Goal: Check status: Check status

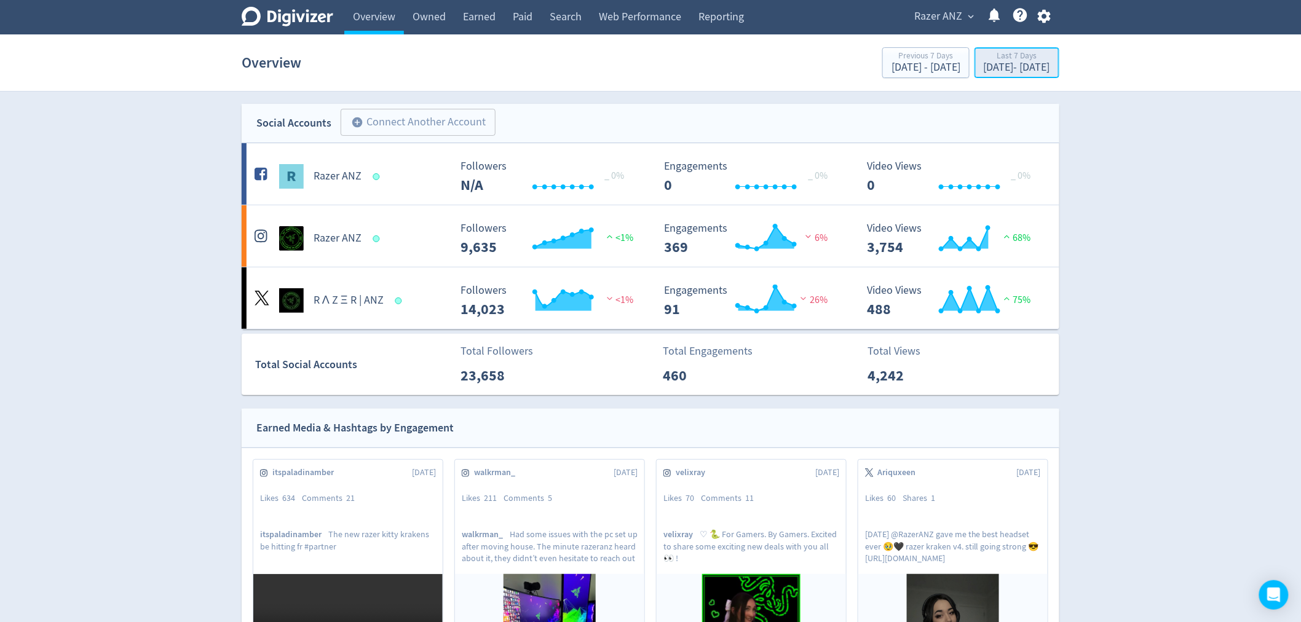
click at [1004, 53] on div "Last 7 Days" at bounding box center [1017, 57] width 66 height 10
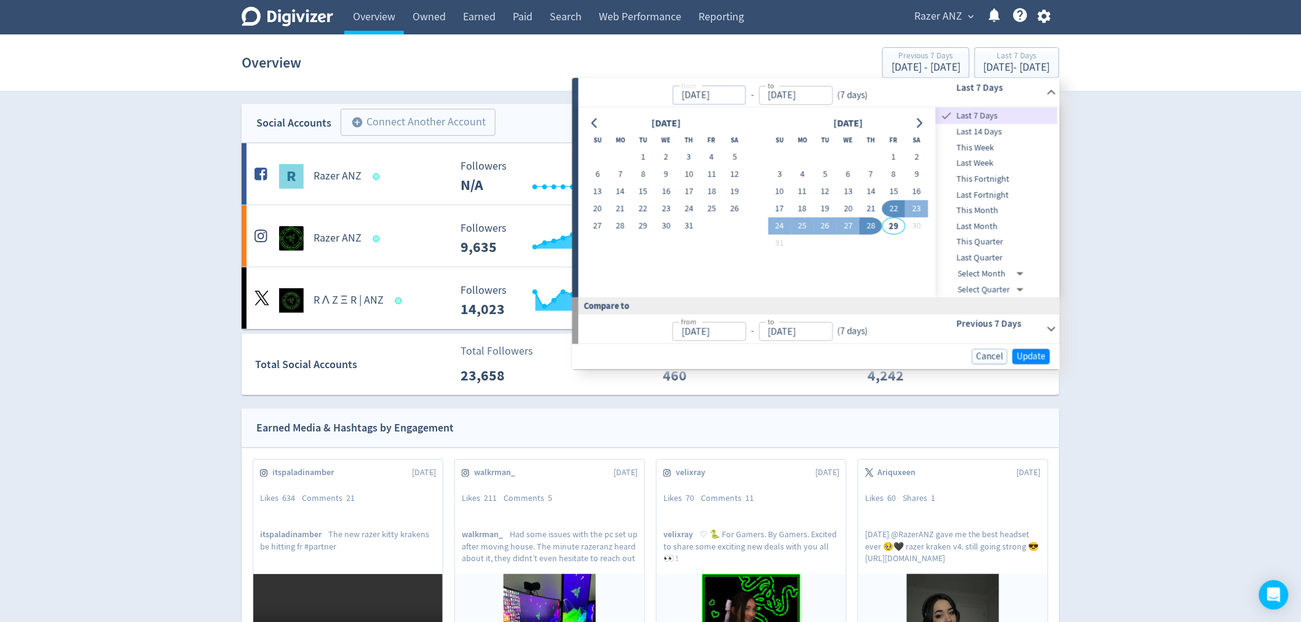
click at [697, 93] on input "[DATE]" at bounding box center [709, 94] width 74 height 19
click at [684, 96] on input "[DATE]" at bounding box center [709, 94] width 74 height 19
drag, startPoint x: 702, startPoint y: 93, endPoint x: 683, endPoint y: 93, distance: 19.7
click at [683, 93] on input "[DATE]" at bounding box center [709, 94] width 74 height 19
drag, startPoint x: 704, startPoint y: 94, endPoint x: 666, endPoint y: 91, distance: 37.6
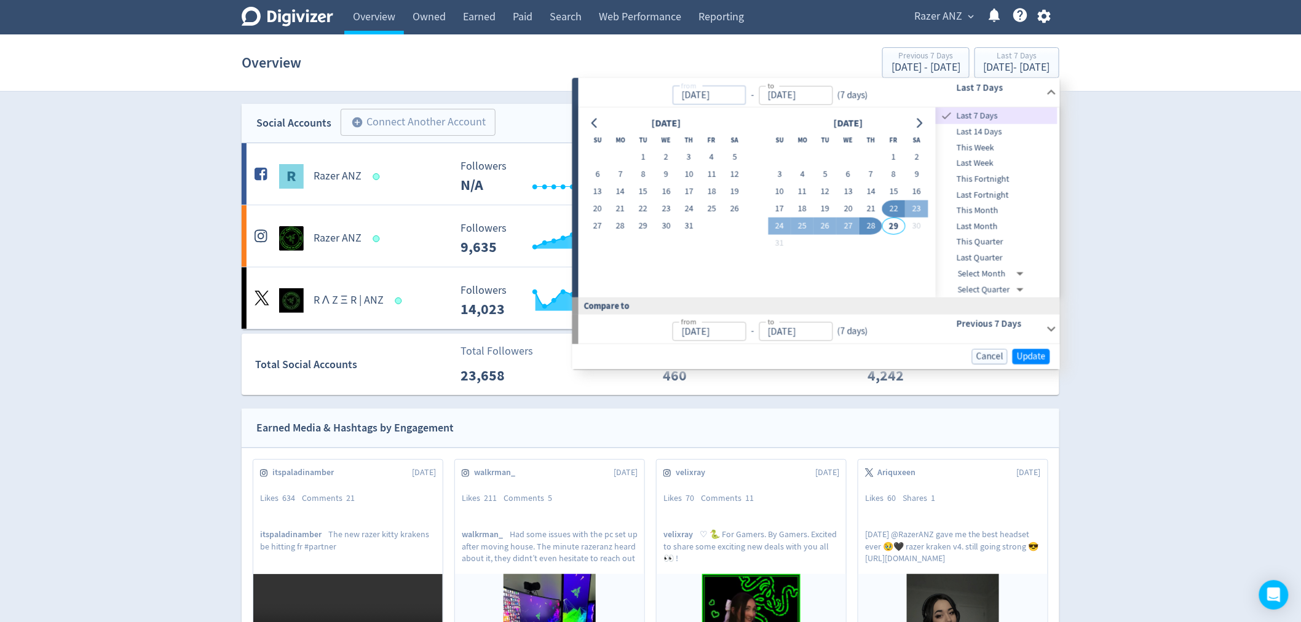
click at [666, 91] on p "from [DATE] from - to [DATE] to ( 7 days )" at bounding box center [729, 92] width 287 height 25
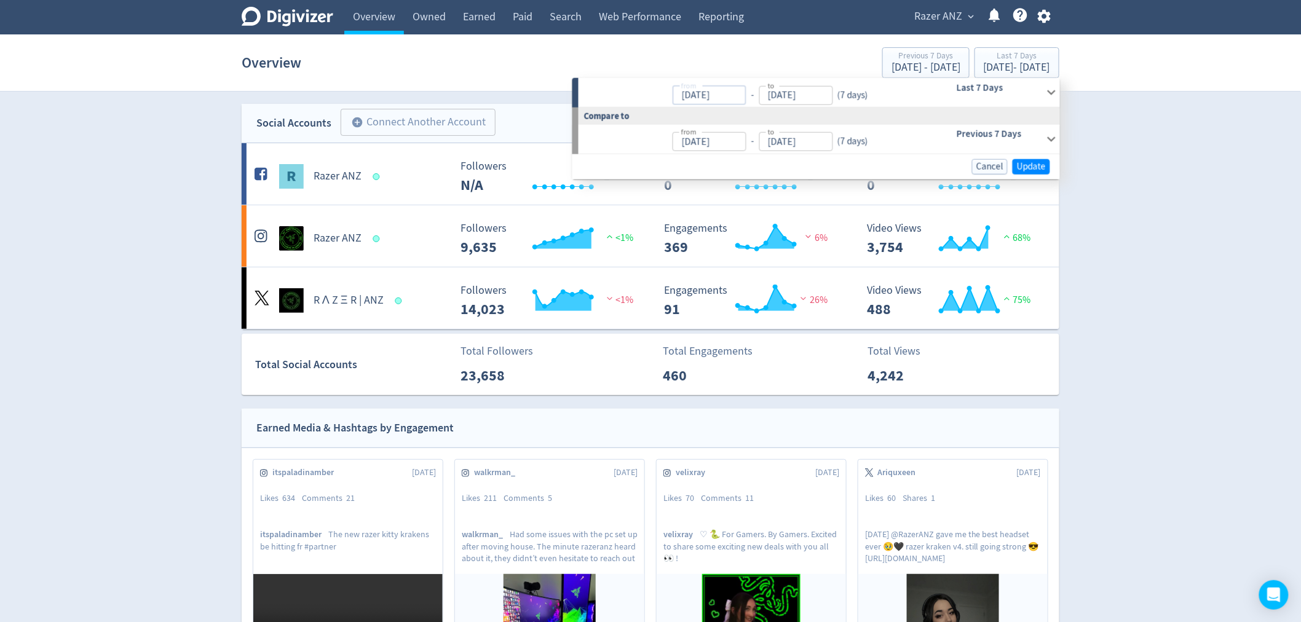
type input "[DATE]"
click at [813, 100] on input "[DATE]" at bounding box center [796, 94] width 74 height 19
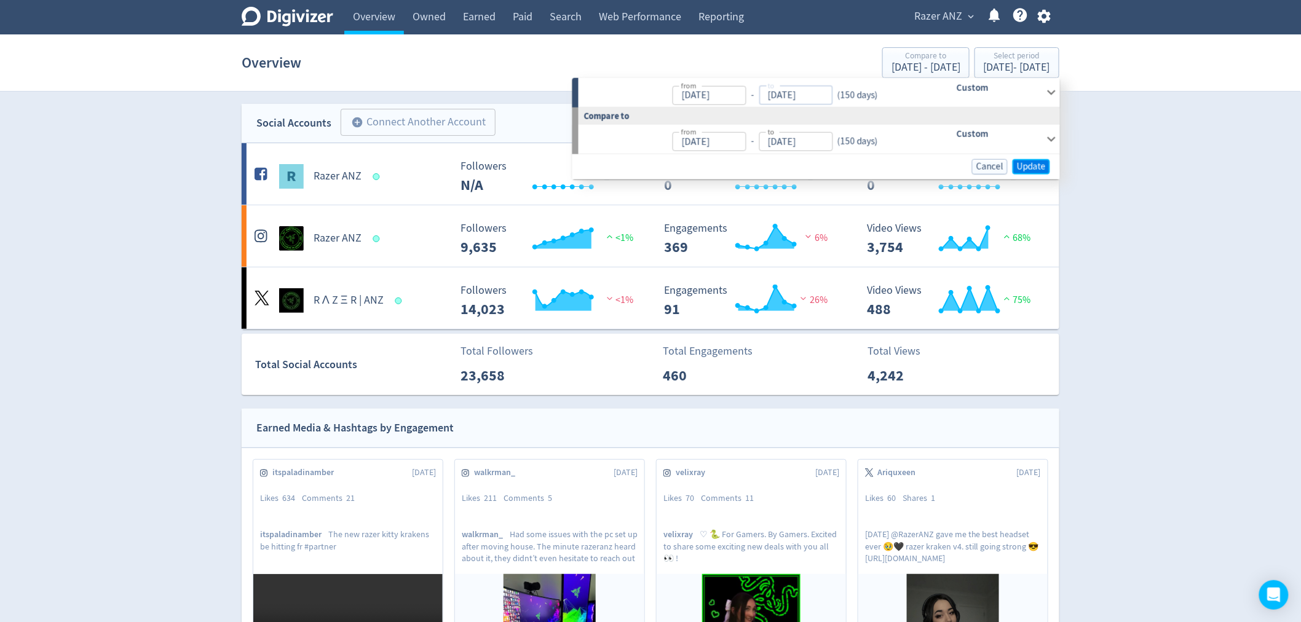
type input "[DATE]"
click at [1046, 162] on span "Update" at bounding box center [1031, 166] width 29 height 9
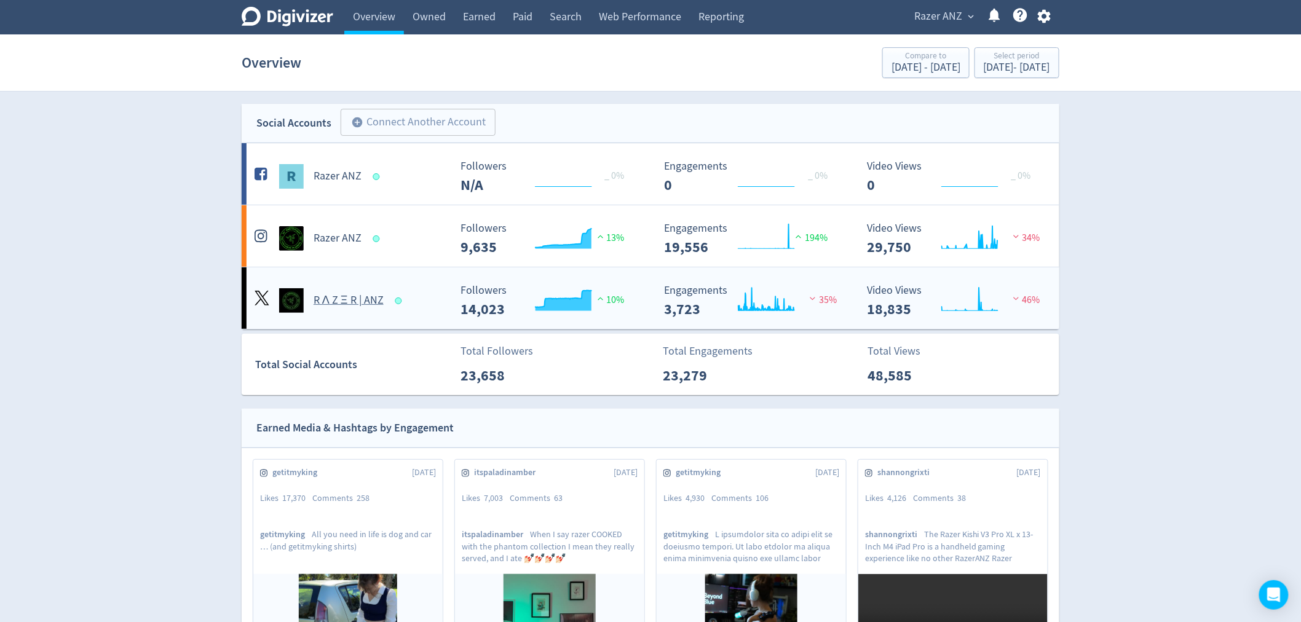
click at [320, 295] on h5 "R Λ Z Ξ R | ANZ" at bounding box center [349, 300] width 70 height 15
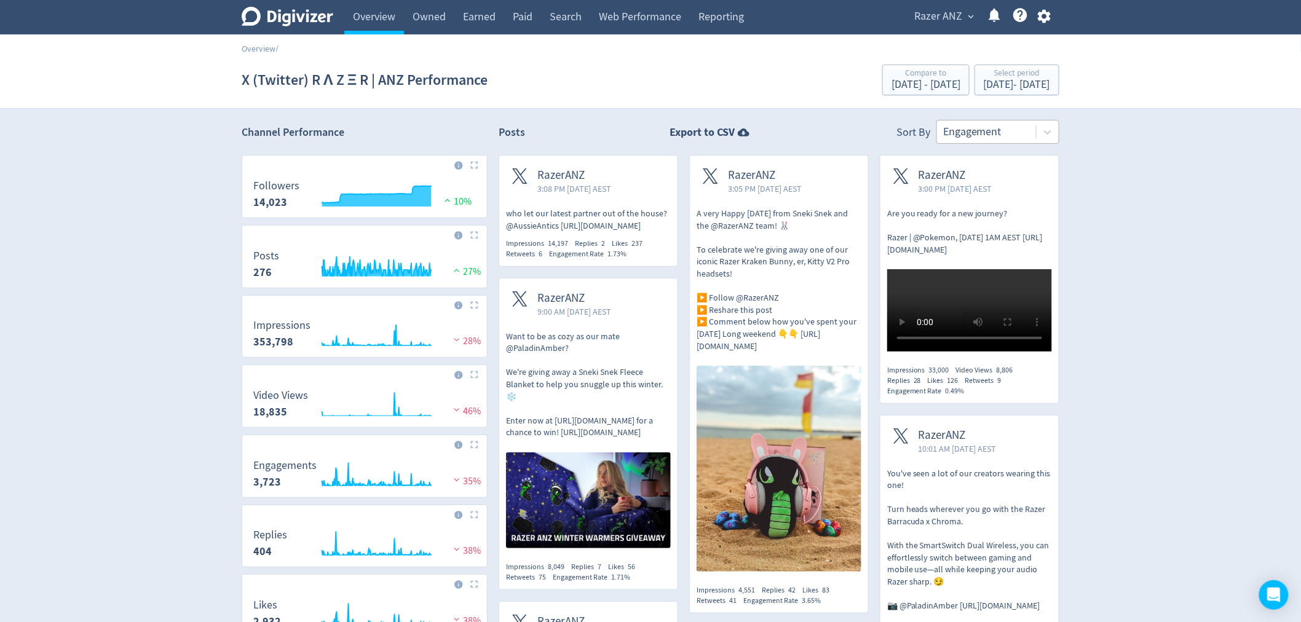
click at [1019, 135] on div at bounding box center [986, 132] width 87 height 18
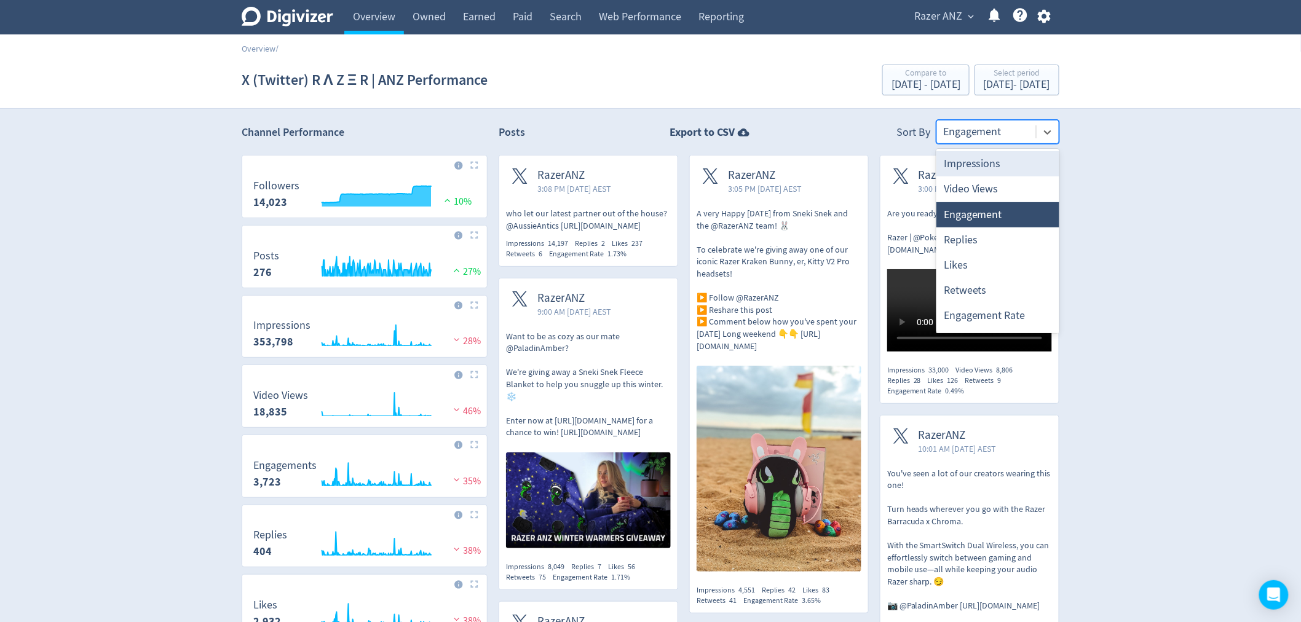
click at [990, 165] on div "Impressions" at bounding box center [998, 163] width 123 height 25
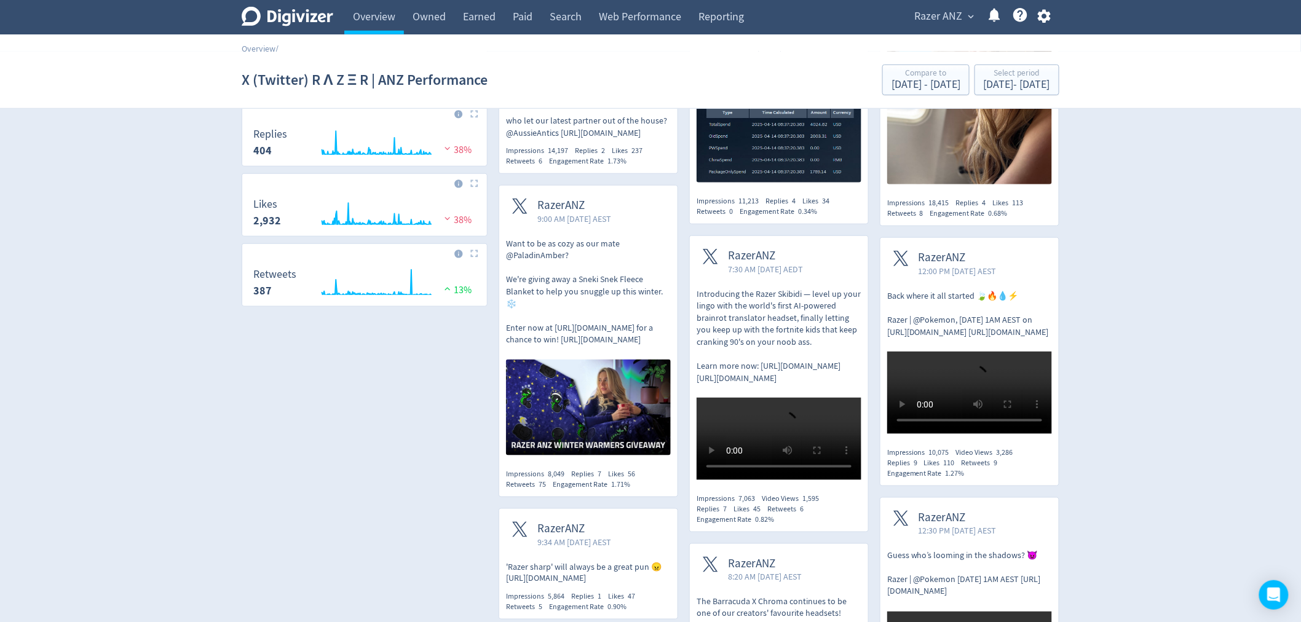
scroll to position [410, 0]
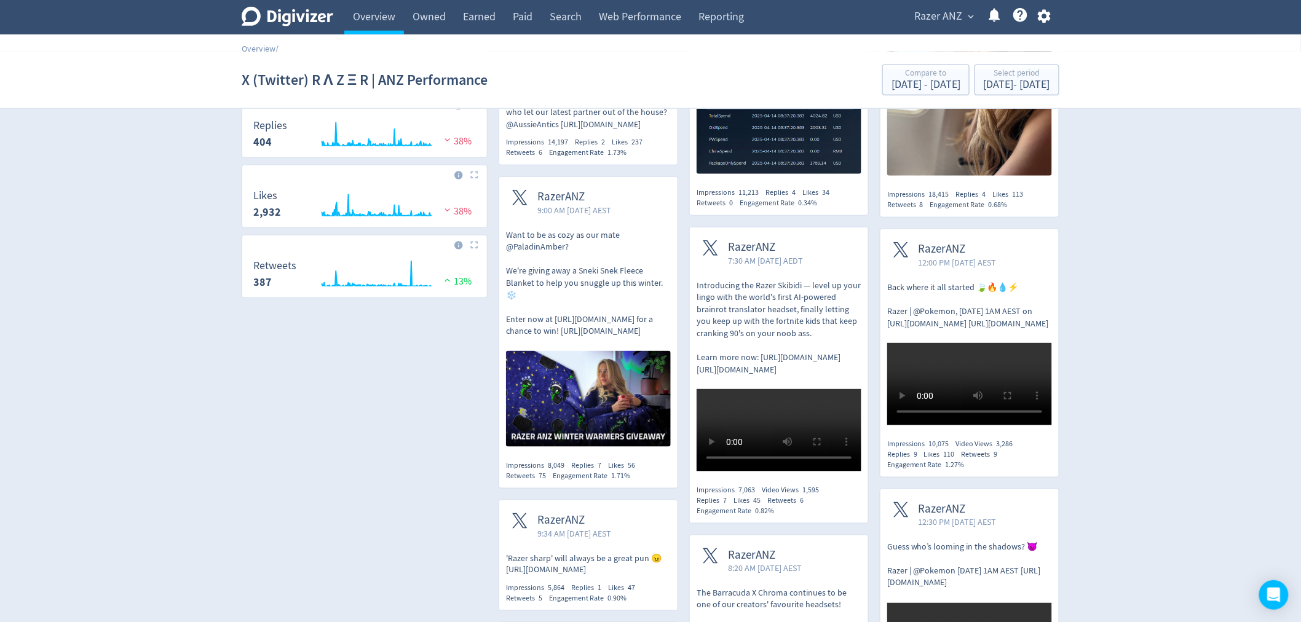
click at [624, 299] on p "Want to be as cozy as our mate @PaladinAmber? We're giving away a Sneki Snek Fl…" at bounding box center [588, 283] width 165 height 108
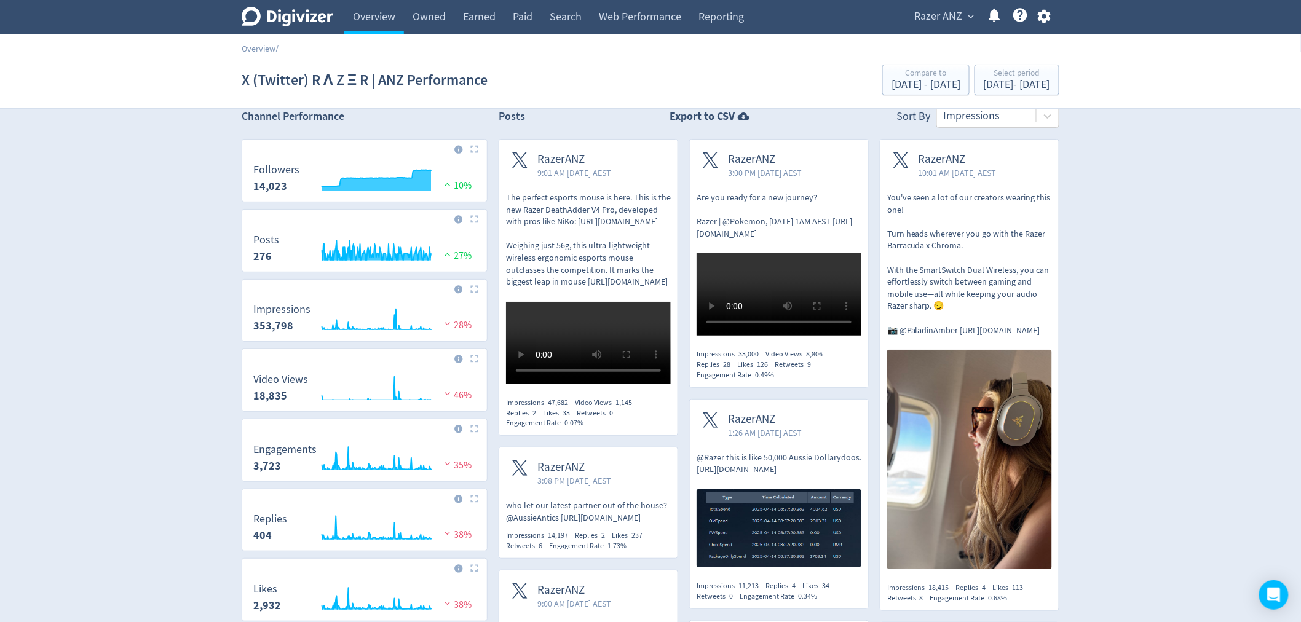
scroll to position [0, 0]
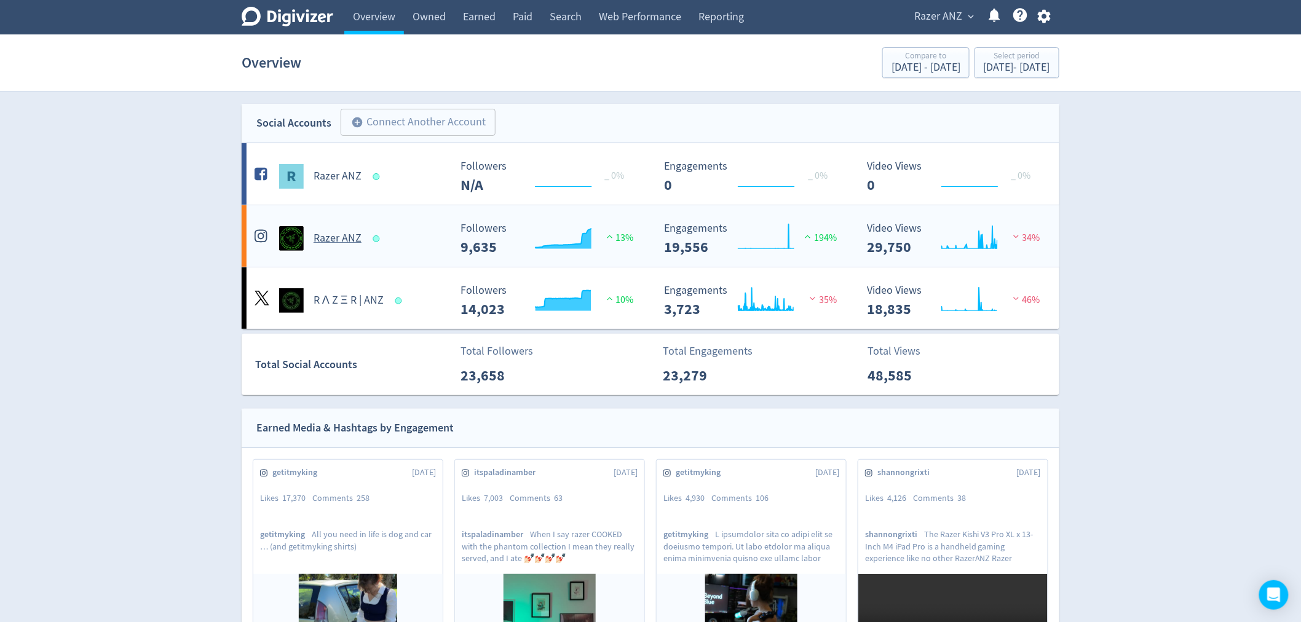
click at [352, 232] on h5 "Razer ANZ" at bounding box center [338, 238] width 48 height 15
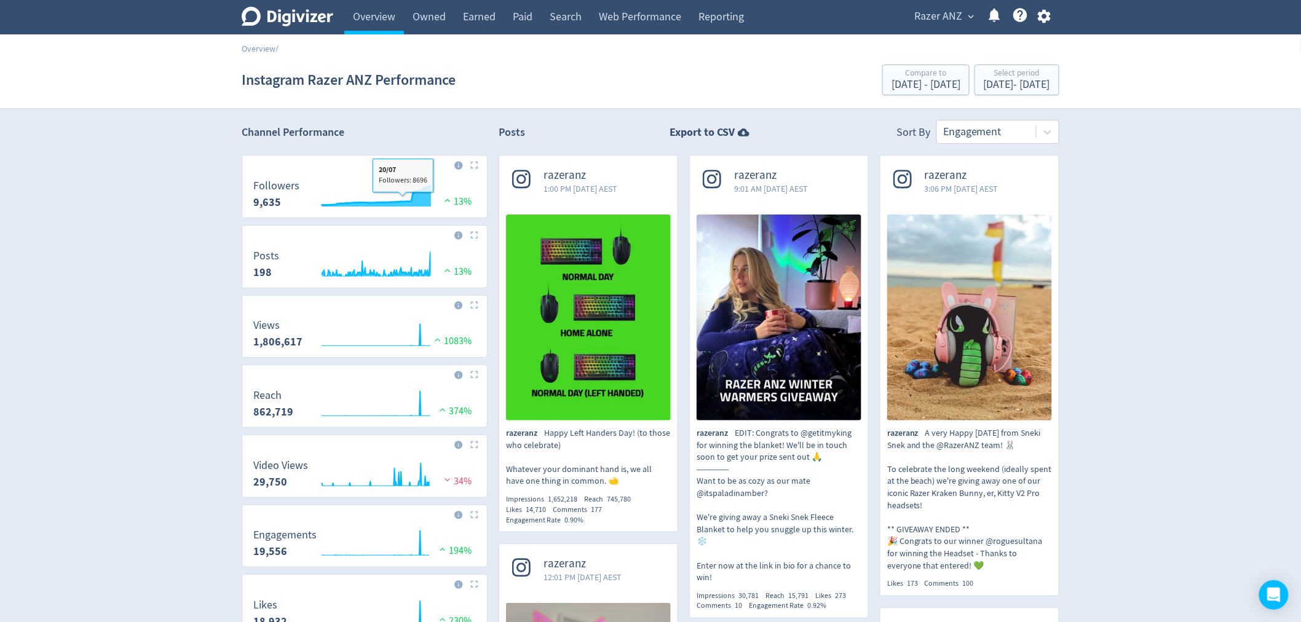
click at [403, 200] on icon "\a Followers\a 9,635\a" at bounding box center [376, 195] width 109 height 19
click at [474, 168] on img at bounding box center [474, 165] width 8 height 8
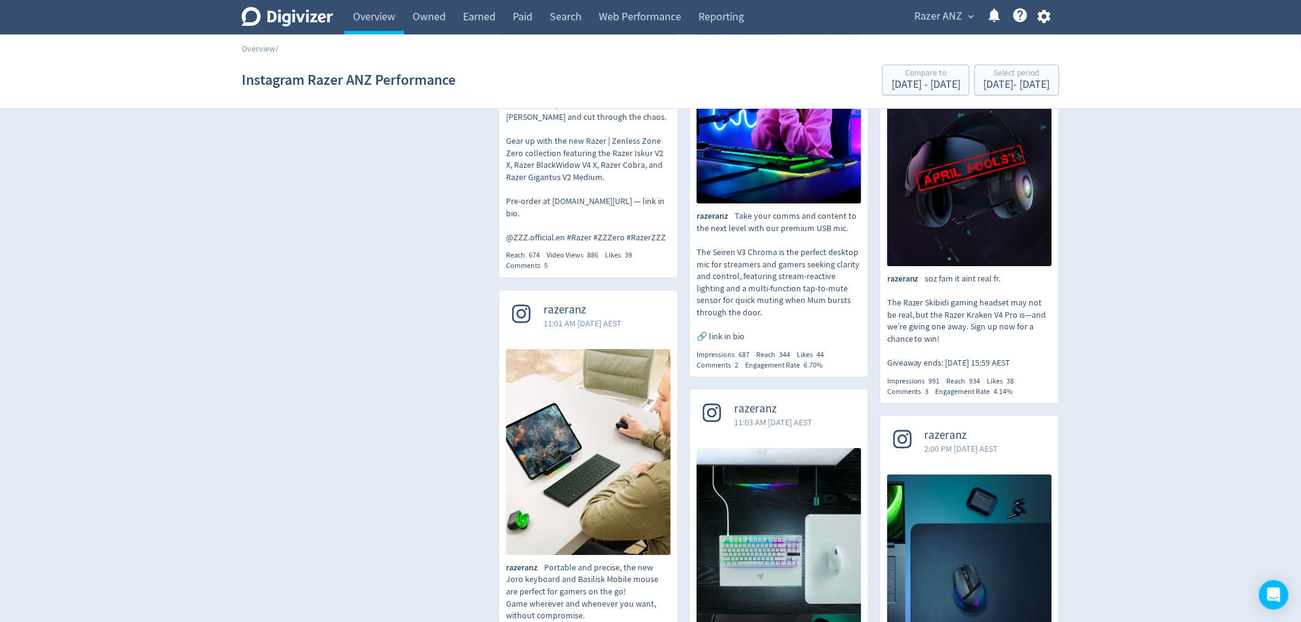
scroll to position [3553, 0]
